Goal: Information Seeking & Learning: Learn about a topic

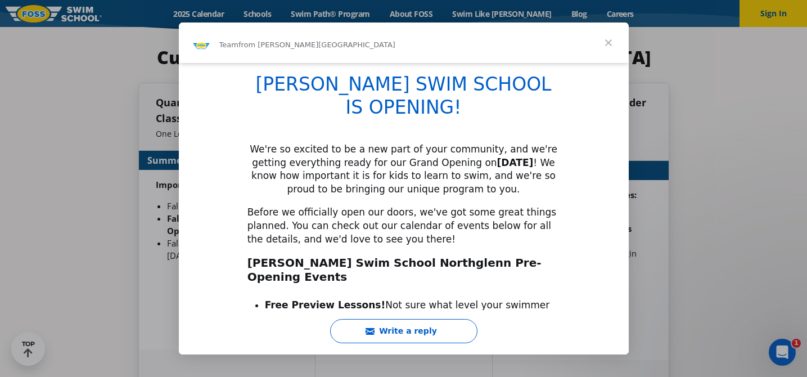
scroll to position [191, 0]
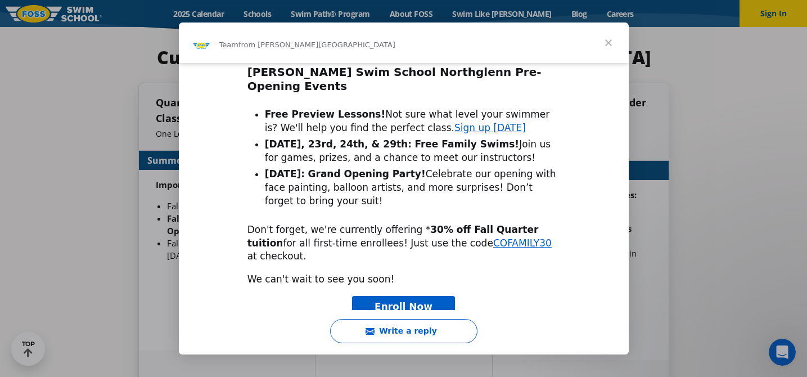
click at [652, 181] on div "Intercom messenger" at bounding box center [403, 188] width 807 height 377
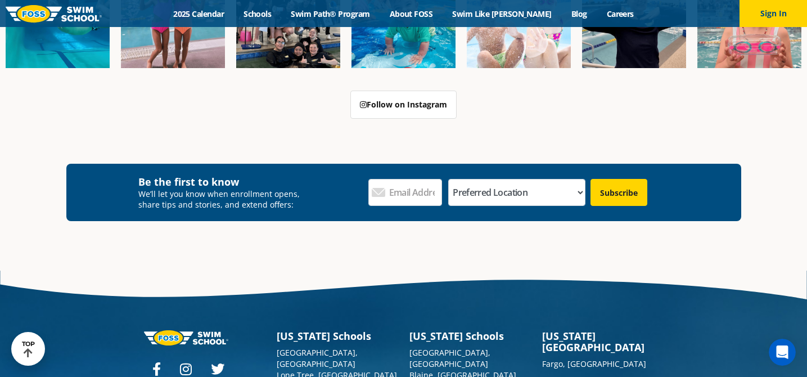
scroll to position [4258, 0]
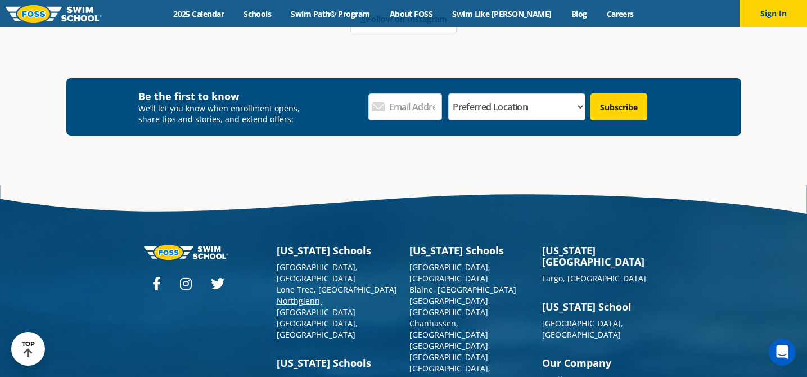
click at [309, 295] on link "Northglenn, [GEOGRAPHIC_DATA]" at bounding box center [316, 306] width 79 height 22
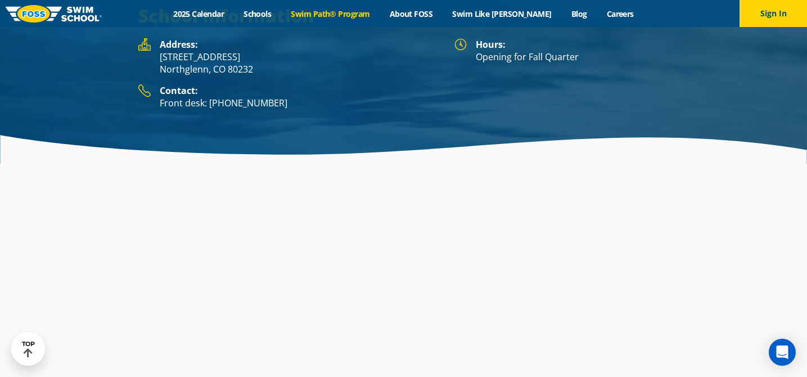
scroll to position [2230, 0]
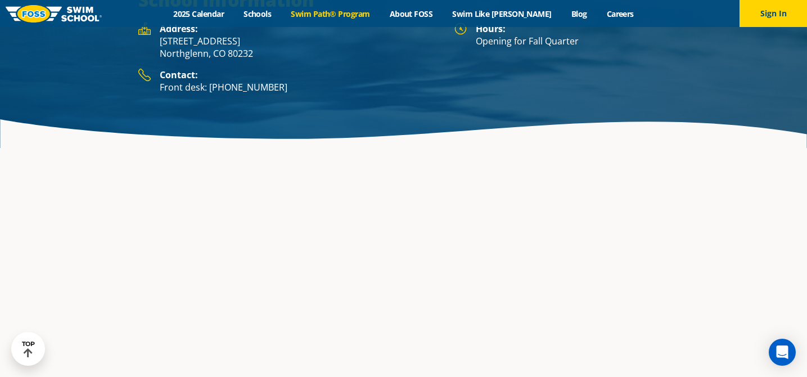
click at [353, 14] on link "Swim Path® Program" at bounding box center [330, 13] width 98 height 11
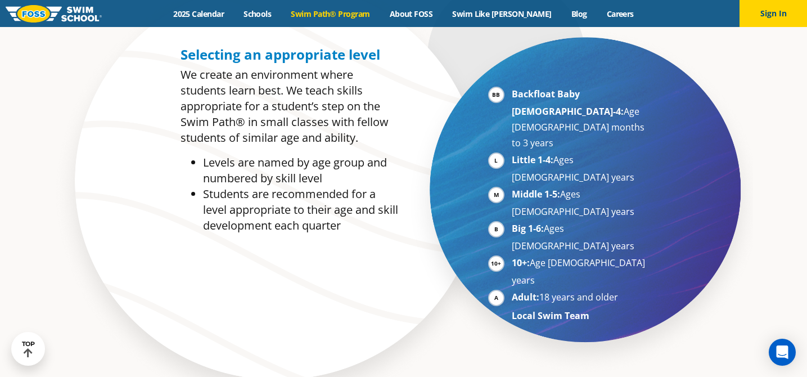
scroll to position [569, 0]
click at [561, 98] on strong "Backfloat Baby 1-4:" at bounding box center [568, 102] width 112 height 30
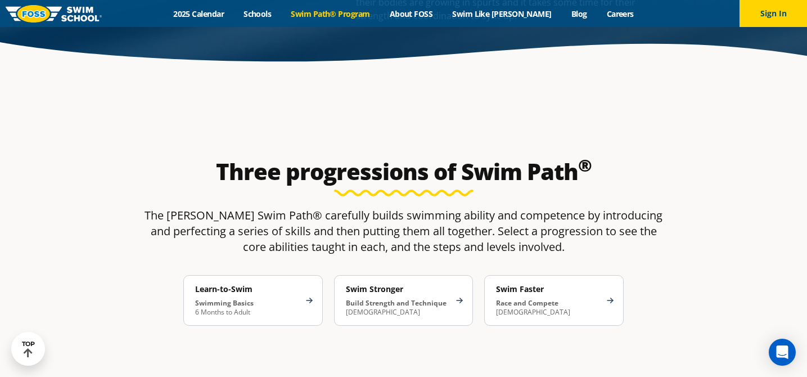
scroll to position [1612, 0]
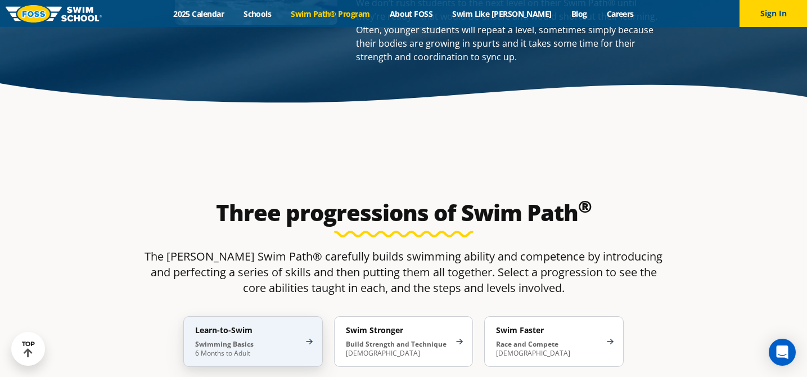
click at [249, 340] on p "Swimming Basics 6 Months to Adult" at bounding box center [247, 349] width 105 height 18
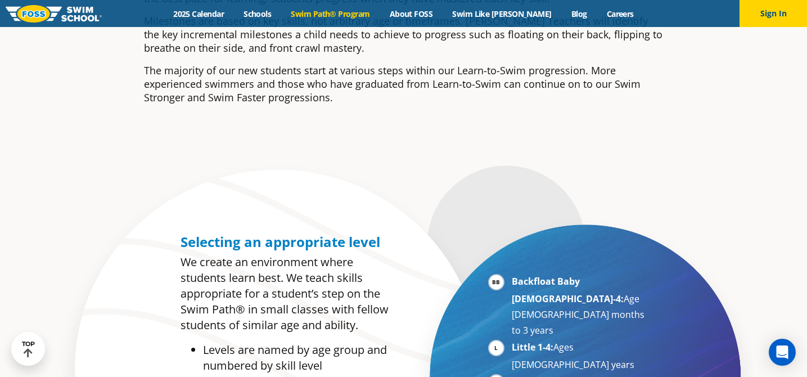
scroll to position [0, 0]
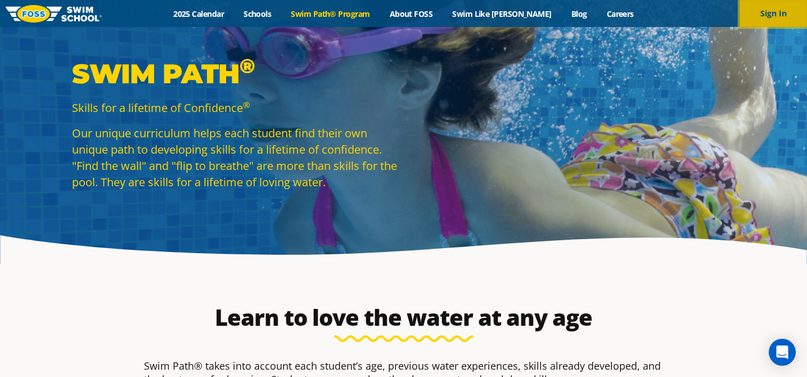
click at [761, 23] on button "Sign In" at bounding box center [774, 13] width 68 height 27
